Goal: Information Seeking & Learning: Find specific fact

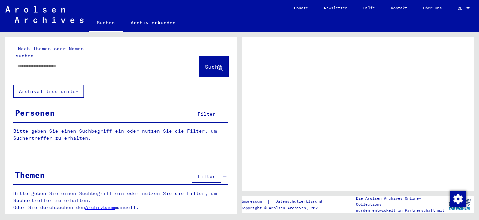
click at [99, 63] on input "text" at bounding box center [100, 66] width 166 height 7
type input "**********"
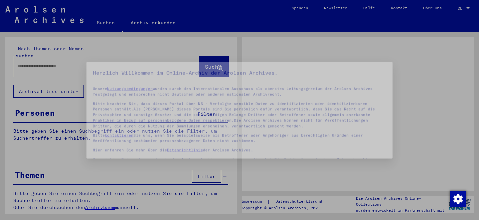
click at [200, 60] on div "Herzlich Willkommen im Online-Archiv der Arolsen Archives. Unsere Nutzungsbedin…" at bounding box center [240, 110] width 384 height 121
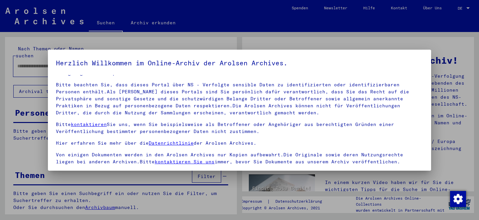
scroll to position [55, 0]
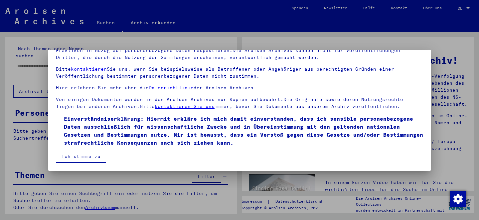
click at [79, 124] on span "Einverständniserklärung: Hiermit erkläre ich mich damit einverstanden, dass ich…" at bounding box center [244, 131] width 360 height 32
click at [79, 156] on button "Ich stimme zu" at bounding box center [81, 156] width 50 height 13
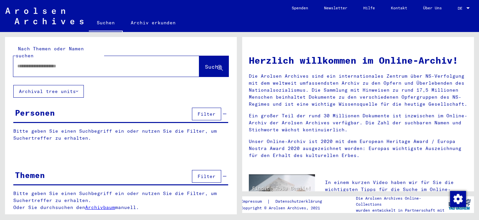
click at [147, 63] on input "text" at bounding box center [98, 66] width 162 height 7
click at [164, 63] on input "text" at bounding box center [98, 66] width 162 height 7
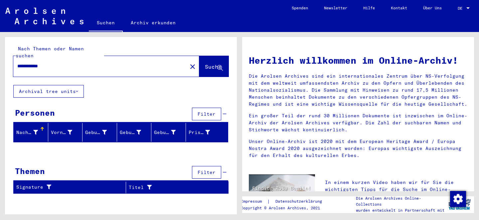
click at [15, 59] on div "**********" at bounding box center [96, 66] width 166 height 15
click at [31, 63] on input "**********" at bounding box center [98, 66] width 162 height 7
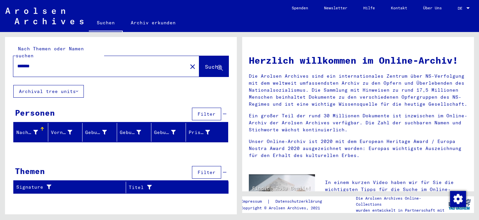
type input "*******"
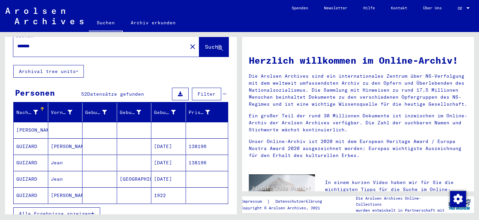
scroll to position [52, 0]
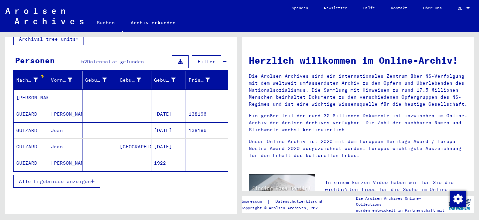
click at [49, 175] on button "Alle Ergebnisse anzeigen" at bounding box center [56, 181] width 87 height 13
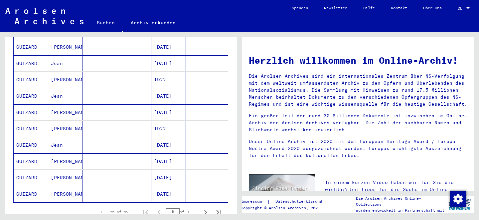
scroll to position [348, 0]
click at [204, 207] on icon "Next page" at bounding box center [205, 211] width 9 height 9
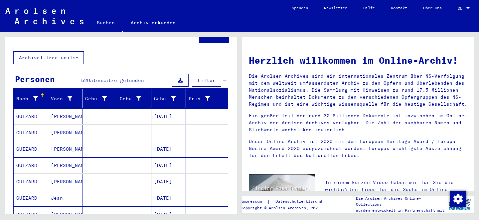
scroll to position [21, 0]
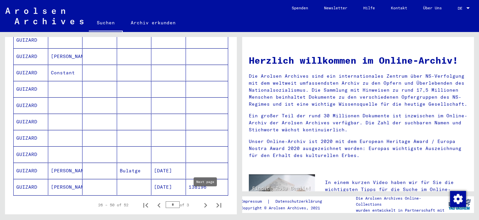
click at [207, 200] on icon "Next page" at bounding box center [205, 204] width 9 height 9
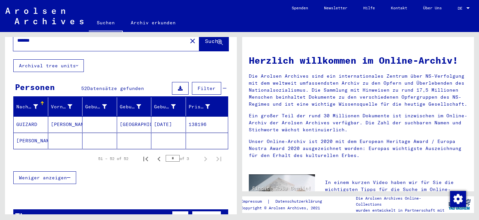
scroll to position [25, 0]
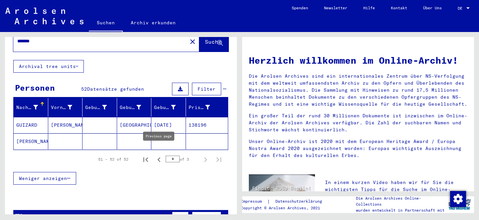
click at [159, 155] on icon "Previous page" at bounding box center [158, 159] width 9 height 9
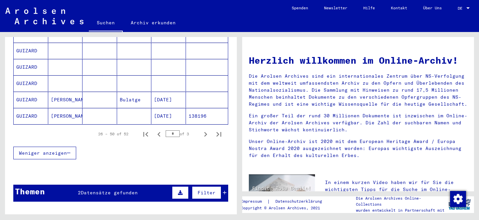
scroll to position [426, 0]
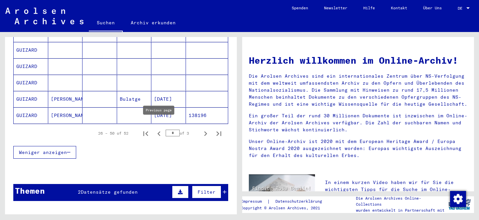
click at [158, 131] on icon "Previous page" at bounding box center [158, 133] width 3 height 5
type input "*"
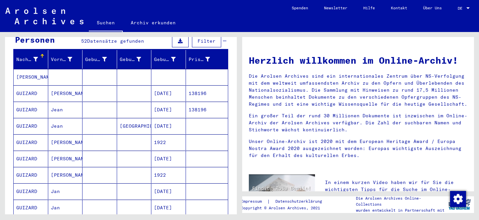
scroll to position [0, 0]
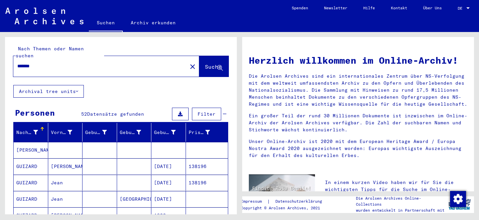
click at [65, 63] on input "*******" at bounding box center [98, 66] width 162 height 7
type input "*****"
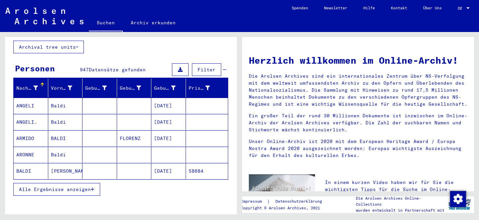
scroll to position [47, 0]
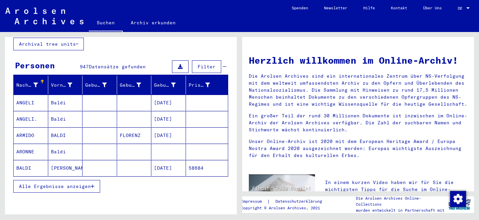
click at [89, 183] on span "Alle Ergebnisse anzeigen" at bounding box center [55, 186] width 72 height 6
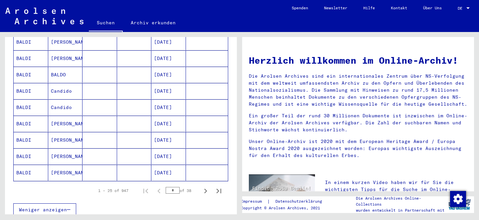
scroll to position [371, 0]
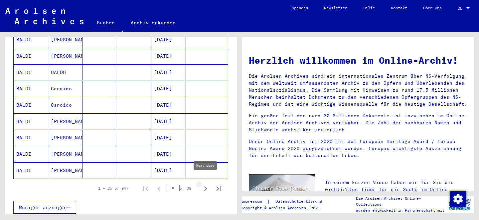
click at [206, 184] on icon "Next page" at bounding box center [205, 188] width 9 height 9
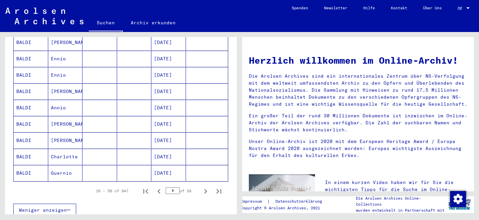
scroll to position [400, 0]
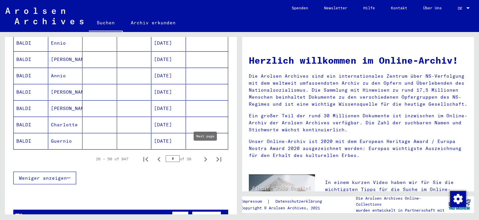
click at [203, 154] on icon "Next page" at bounding box center [205, 158] width 9 height 9
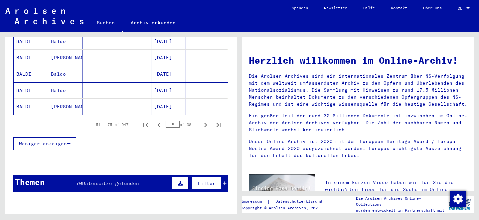
scroll to position [506, 0]
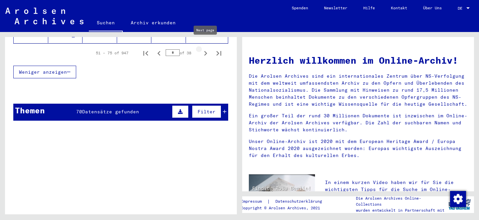
click at [204, 49] on icon "Next page" at bounding box center [205, 53] width 9 height 9
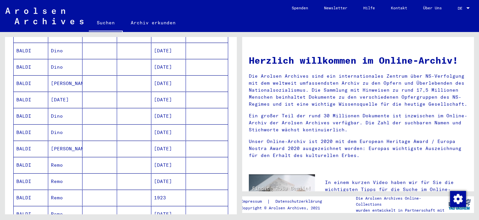
scroll to position [444, 0]
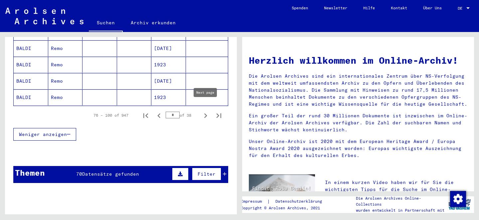
click at [207, 111] on icon "Next page" at bounding box center [205, 115] width 9 height 9
type input "*"
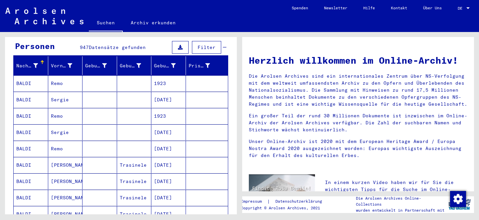
scroll to position [36, 0]
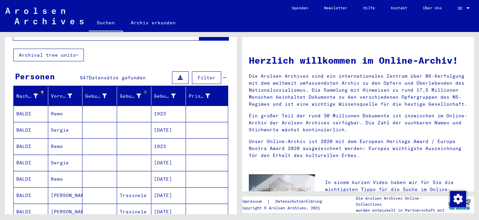
click at [138, 94] on icon at bounding box center [138, 96] width 5 height 5
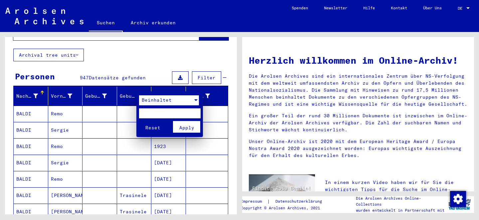
click at [175, 104] on div "Beinhaltet" at bounding box center [166, 100] width 54 height 10
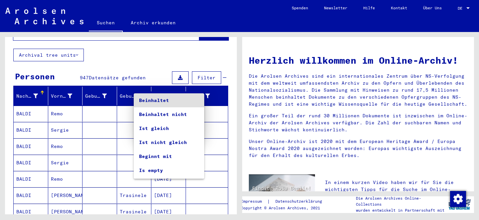
click at [121, 75] on div at bounding box center [239, 110] width 479 height 220
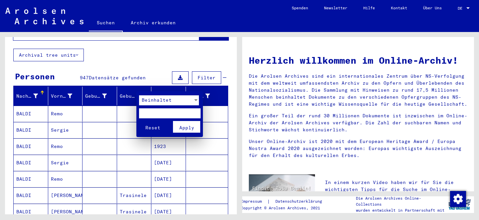
click at [156, 133] on div "Reset Apply" at bounding box center [170, 126] width 63 height 17
click at [156, 128] on span "Reset" at bounding box center [152, 128] width 15 height 6
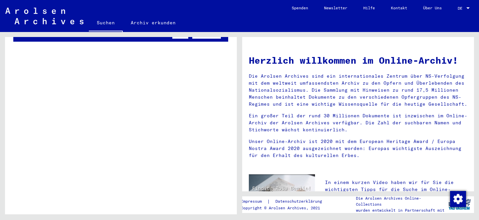
scroll to position [0, 0]
